Goal: Find specific page/section

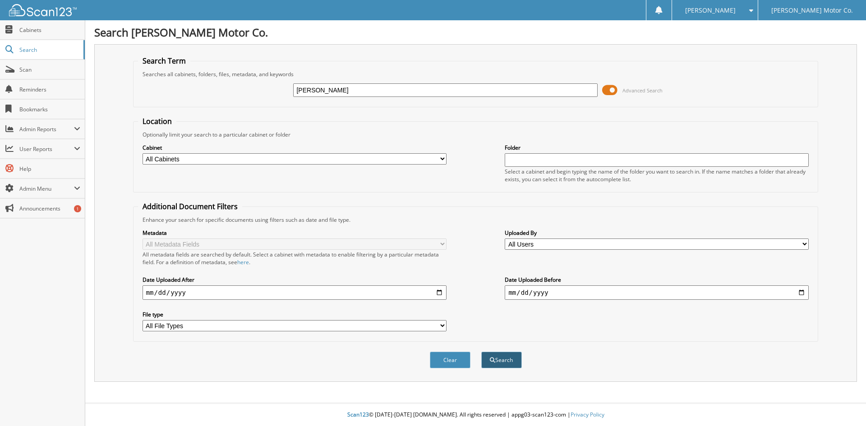
type input "[PERSON_NAME]"
click at [498, 360] on button "Search" at bounding box center [501, 360] width 41 height 17
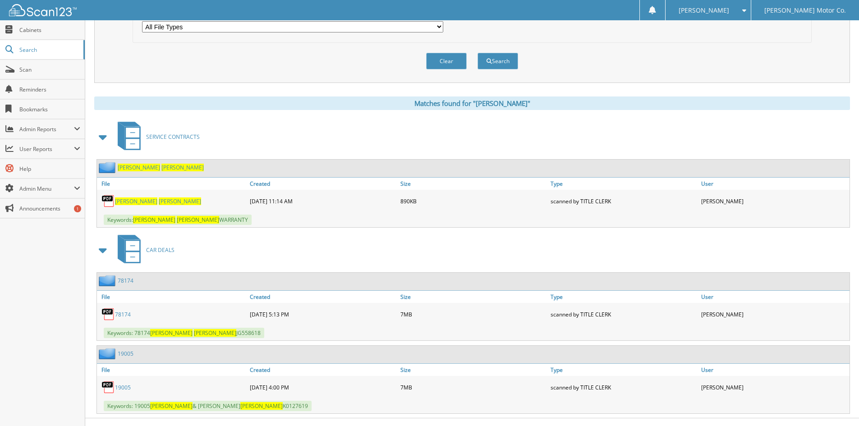
scroll to position [314, 0]
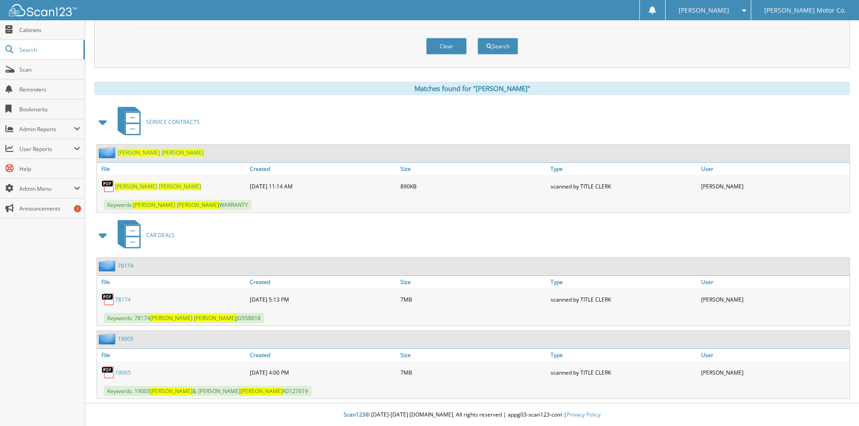
click at [123, 373] on link "19005" at bounding box center [123, 373] width 16 height 8
click at [124, 300] on link "78174" at bounding box center [123, 300] width 16 height 8
